Goal: Transaction & Acquisition: Purchase product/service

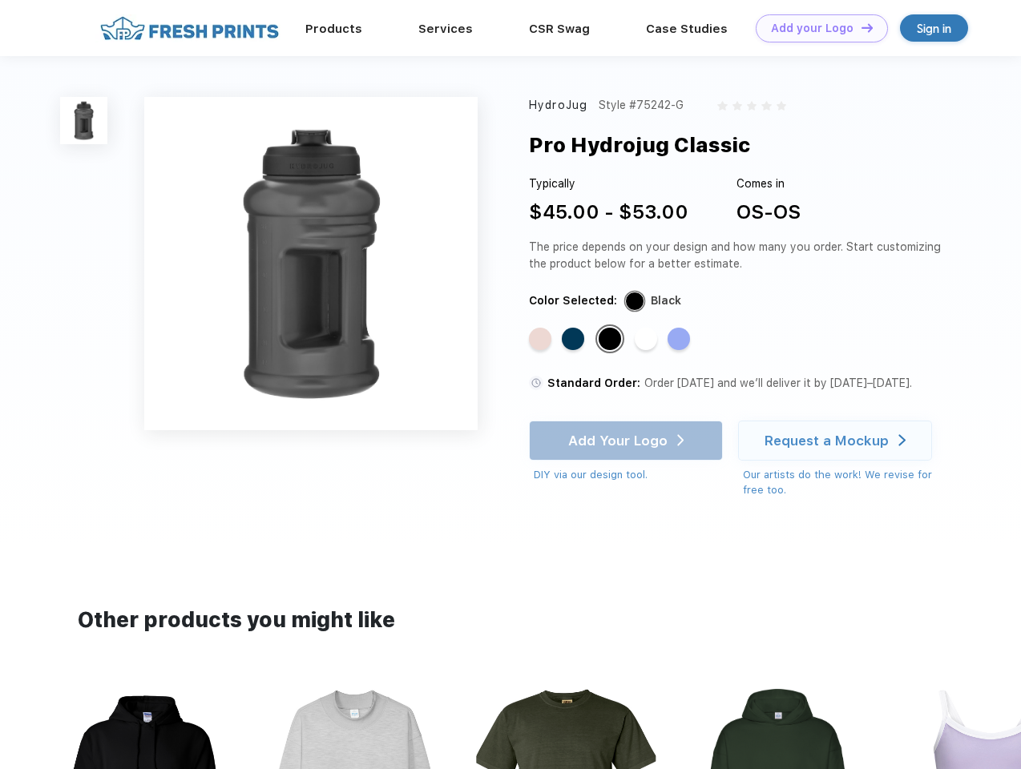
click at [816, 28] on link "Add your Logo Design Tool" at bounding box center [822, 28] width 132 height 28
click at [0, 0] on div "Design Tool" at bounding box center [0, 0] width 0 height 0
click at [860, 27] on link "Add your Logo Design Tool" at bounding box center [822, 28] width 132 height 28
click at [84, 120] on img at bounding box center [83, 120] width 47 height 47
click at [542, 340] on div "Standard Color" at bounding box center [540, 339] width 22 height 22
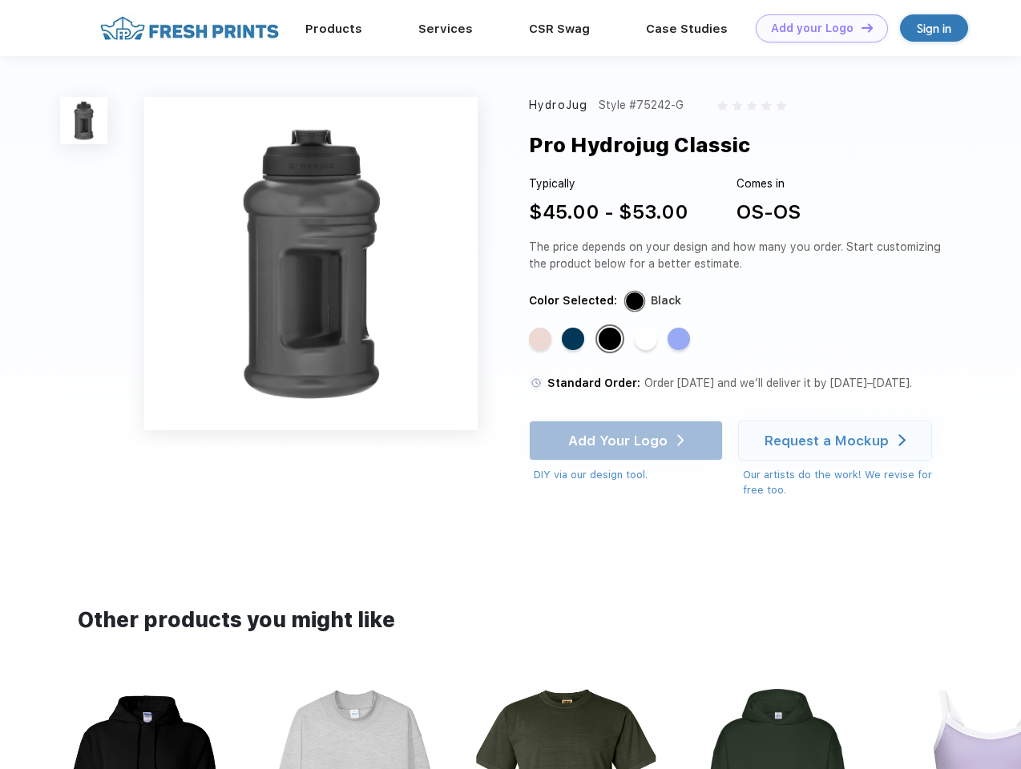
click at [574, 340] on div "Standard Color" at bounding box center [573, 339] width 22 height 22
click at [611, 340] on div "Standard Color" at bounding box center [609, 339] width 22 height 22
click at [647, 340] on div "Standard Color" at bounding box center [646, 339] width 22 height 22
click at [680, 340] on div "Standard Color" at bounding box center [678, 339] width 22 height 22
click at [627, 441] on div "Add Your Logo DIY via our design tool. Ah shoot! This product isn't up in our d…" at bounding box center [626, 452] width 194 height 62
